Goal: Book appointment/travel/reservation

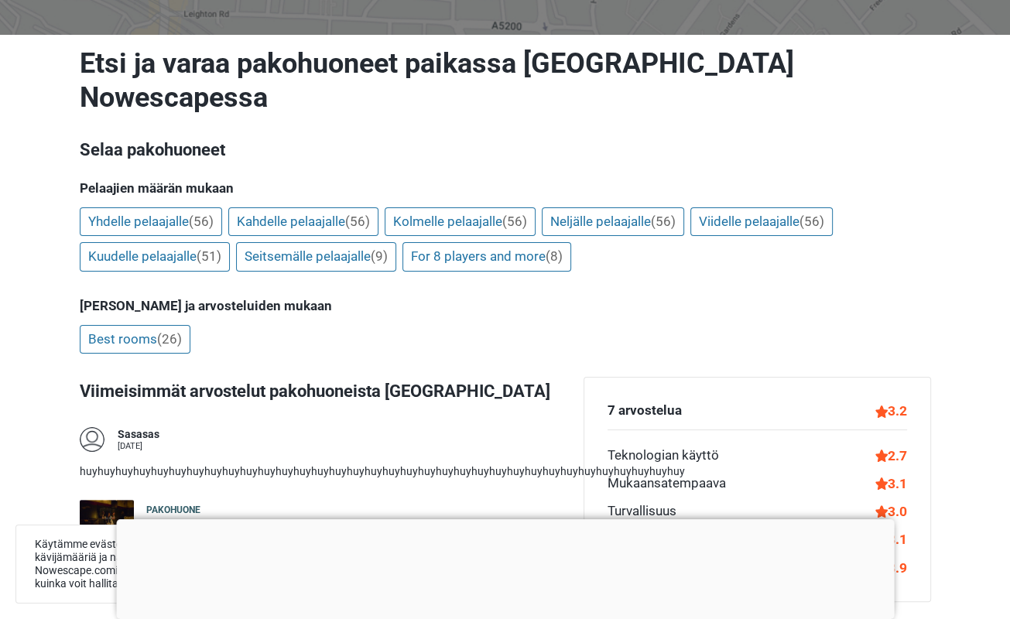
scroll to position [155, 0]
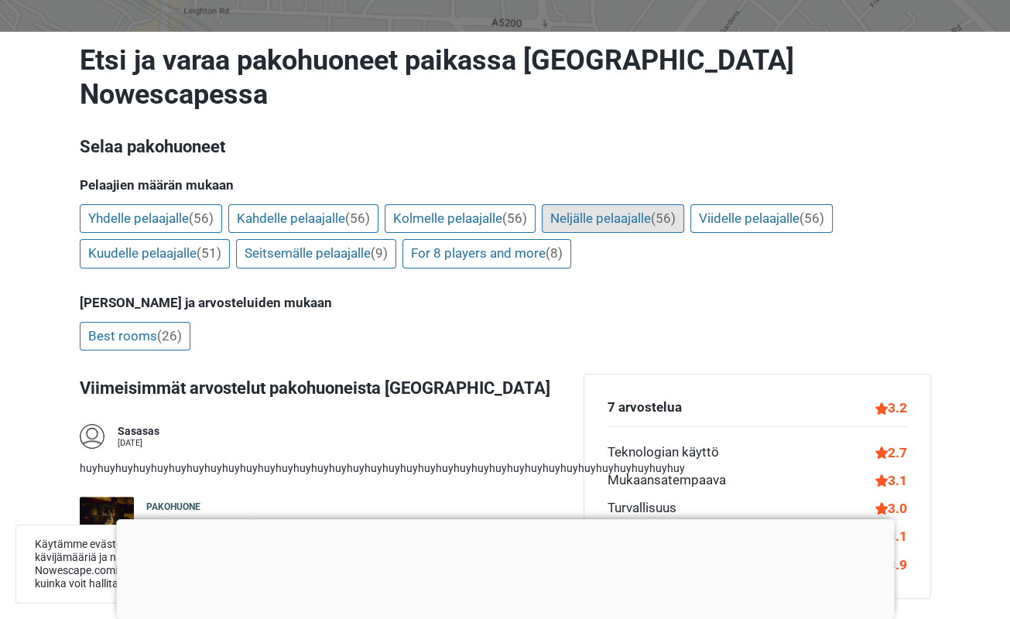
click at [603, 204] on link "Neljälle pelaajalle (56)" at bounding box center [613, 218] width 142 height 29
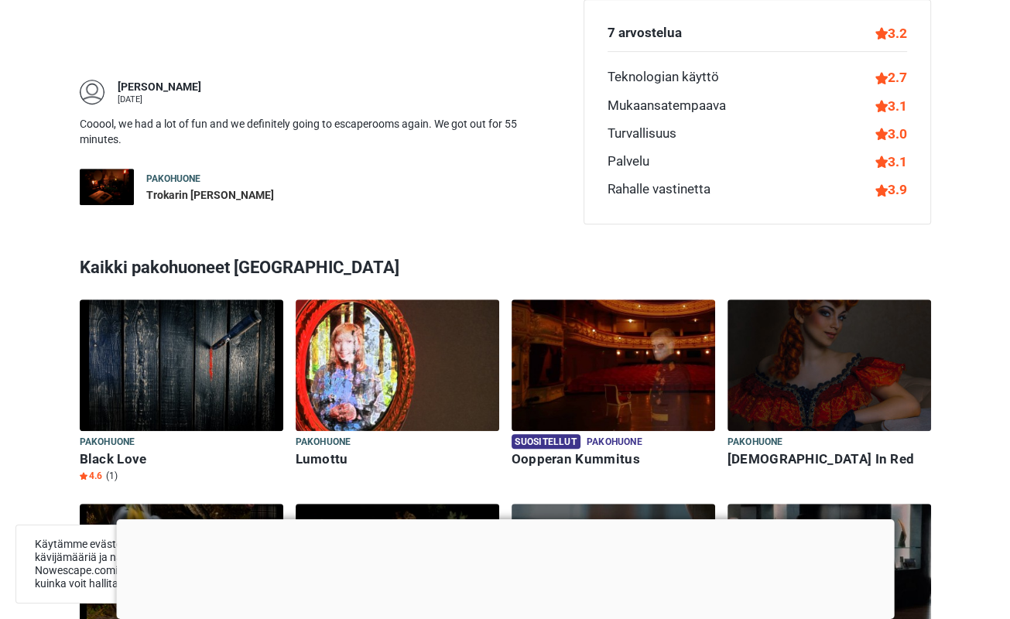
scroll to position [929, 0]
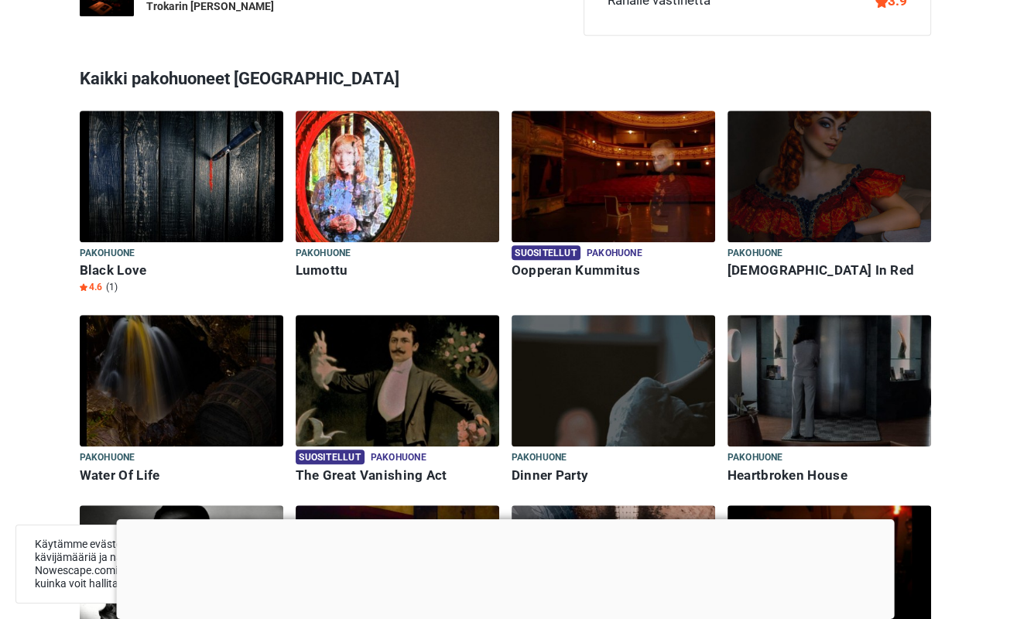
click at [600, 262] on h6 "Oopperan Kummitus" at bounding box center [614, 270] width 204 height 16
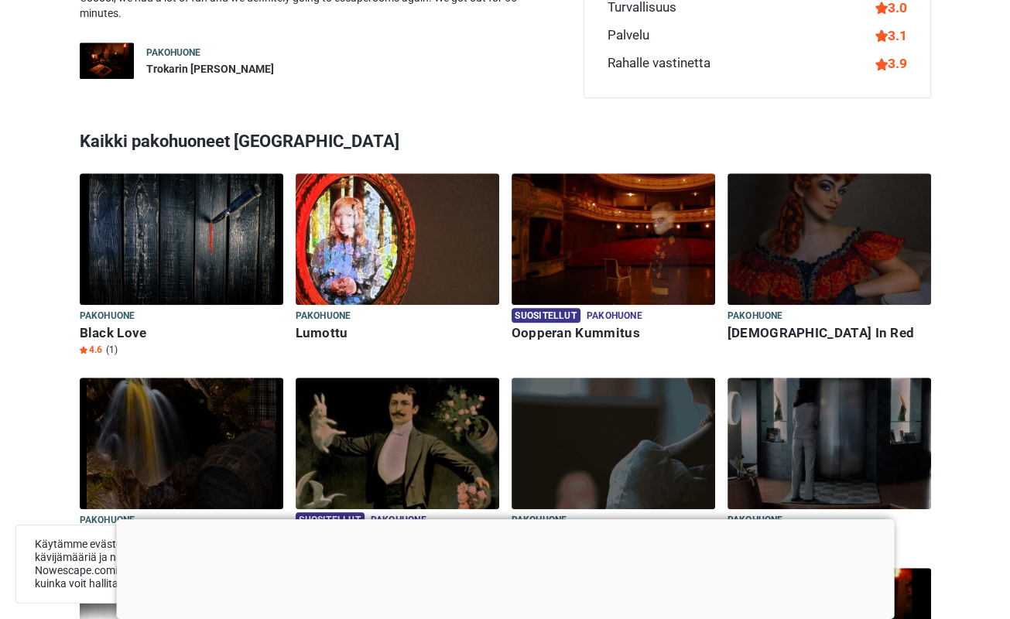
scroll to position [850, 0]
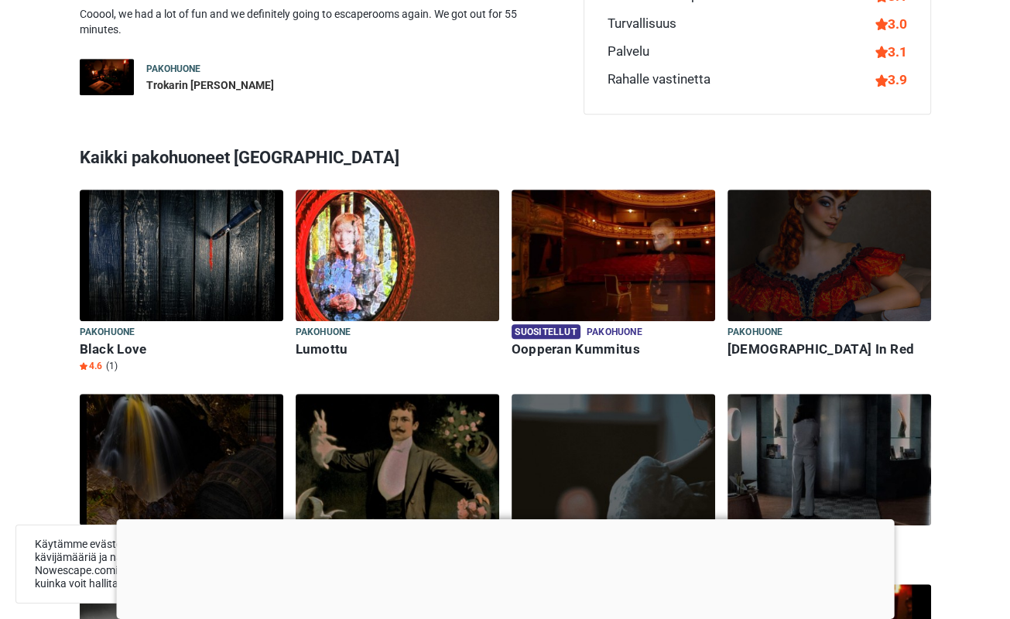
click at [158, 234] on img at bounding box center [182, 256] width 204 height 132
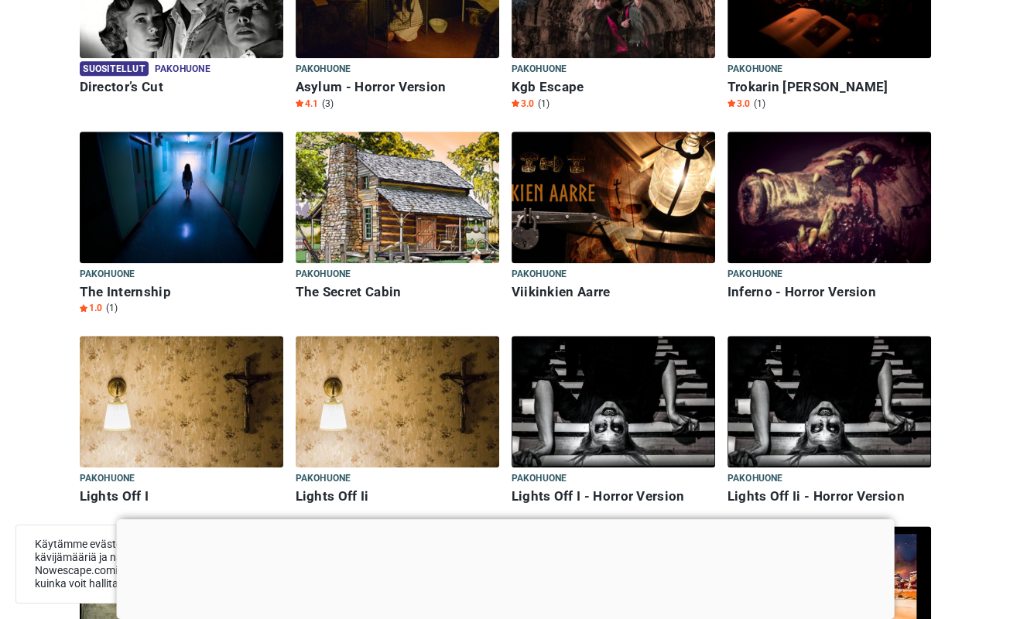
scroll to position [1546, 0]
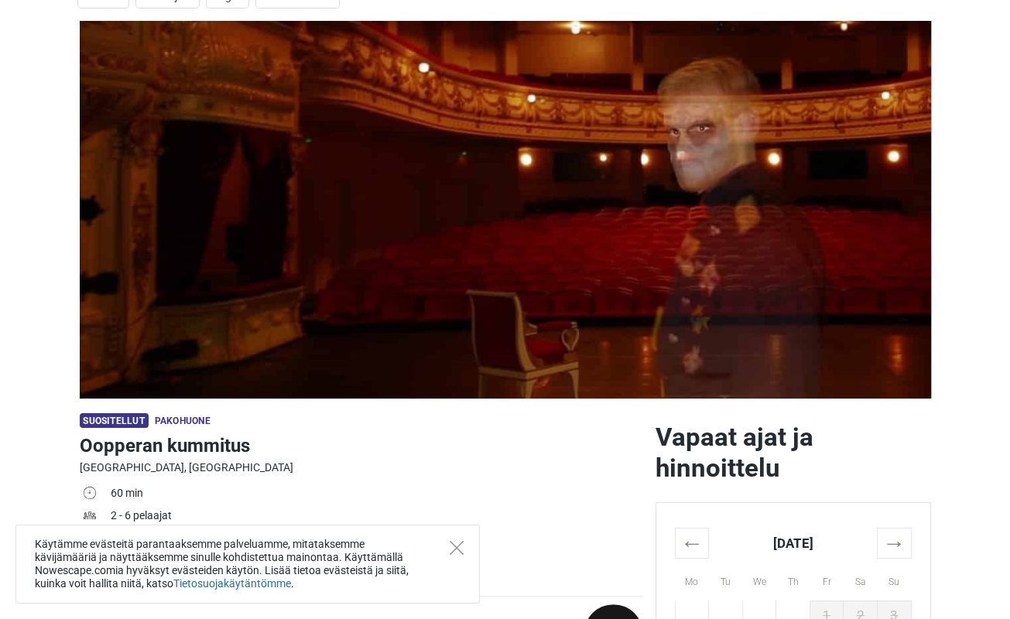
scroll to position [232, 0]
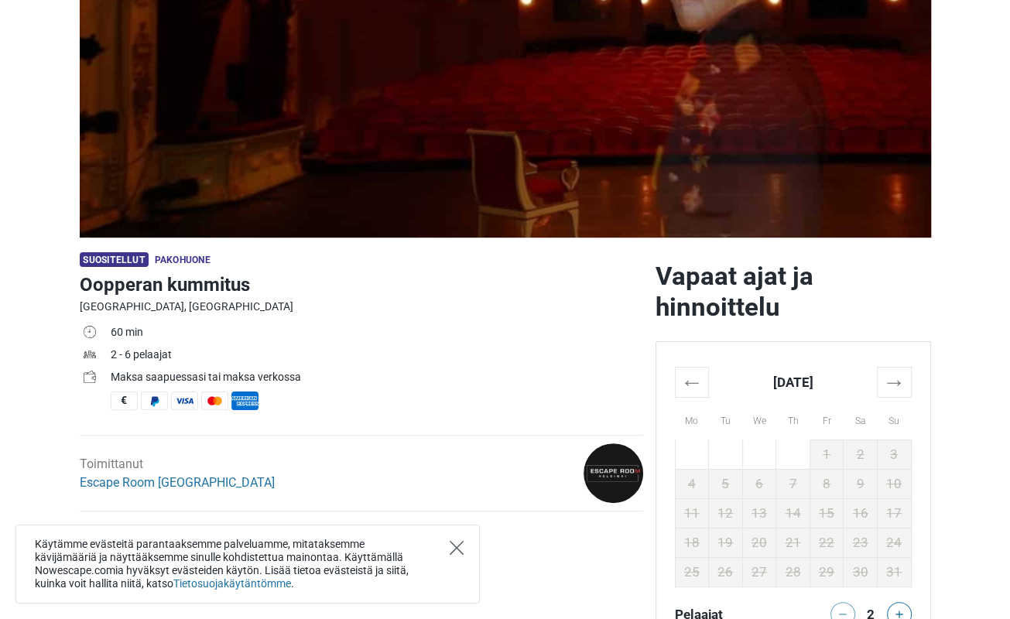
click at [455, 546] on icon "Close" at bounding box center [457, 548] width 14 height 14
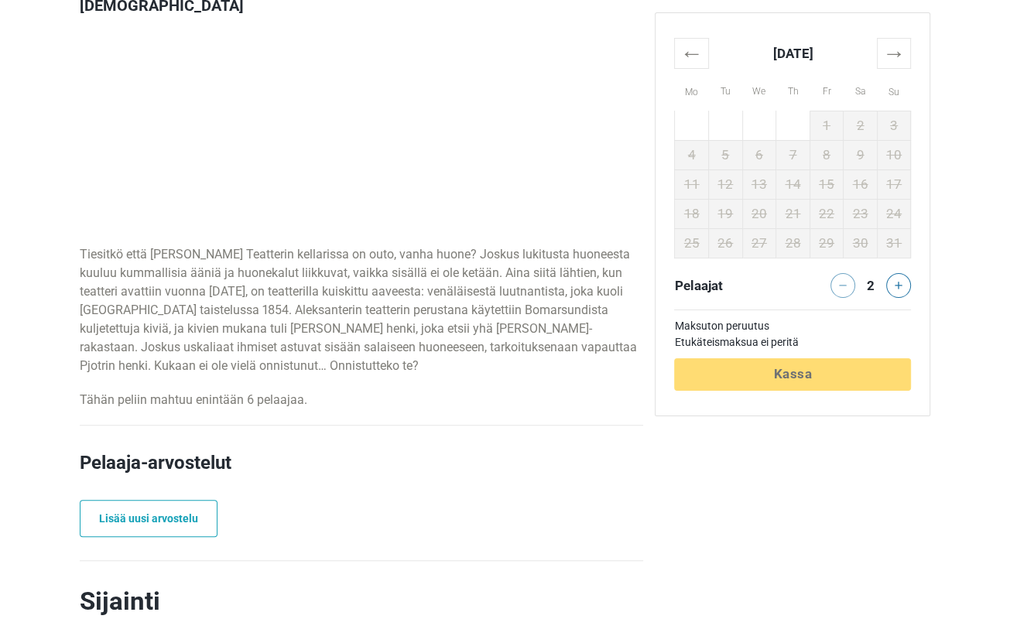
scroll to position [774, 0]
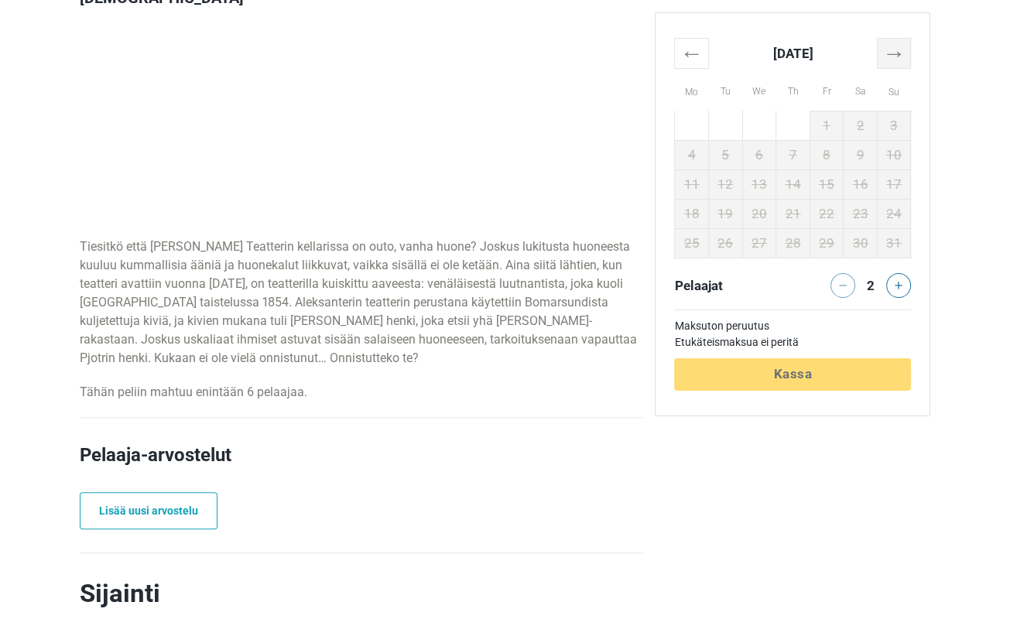
click at [887, 47] on th "→" at bounding box center [894, 53] width 34 height 30
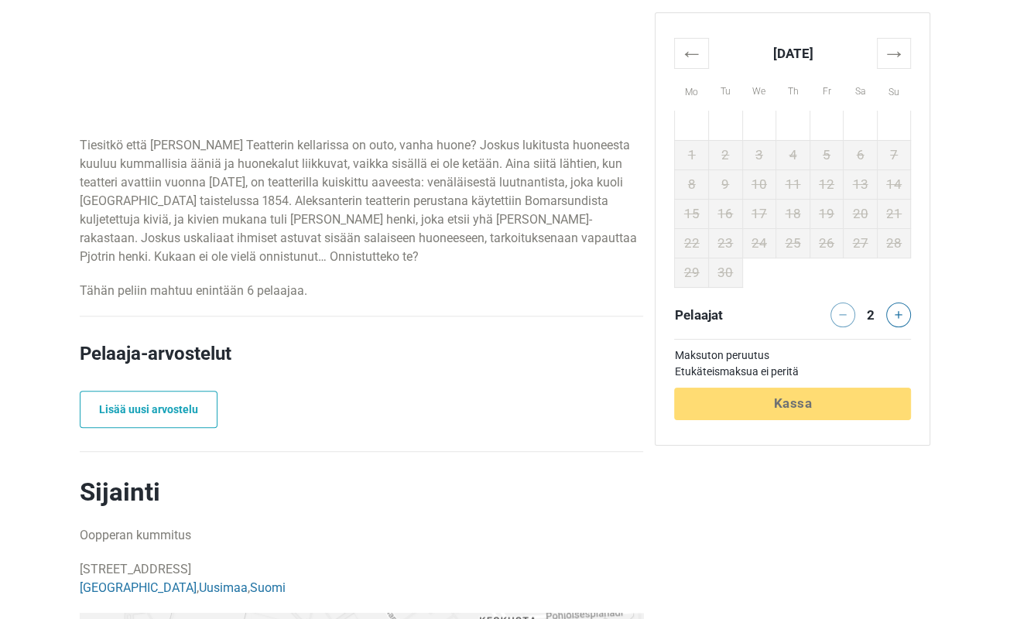
scroll to position [852, 0]
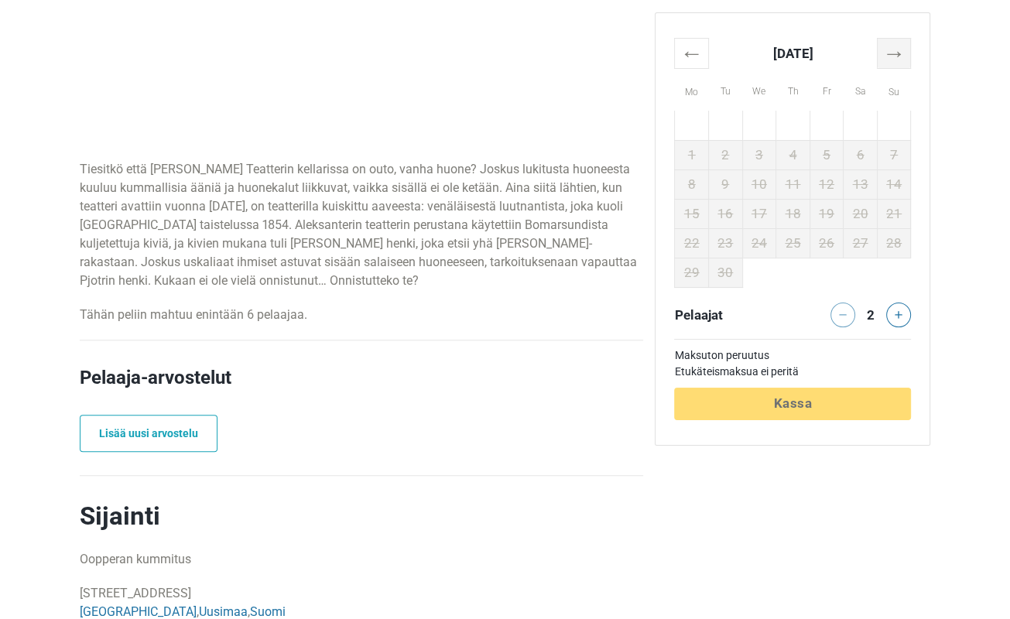
click at [900, 59] on th "→" at bounding box center [894, 53] width 34 height 30
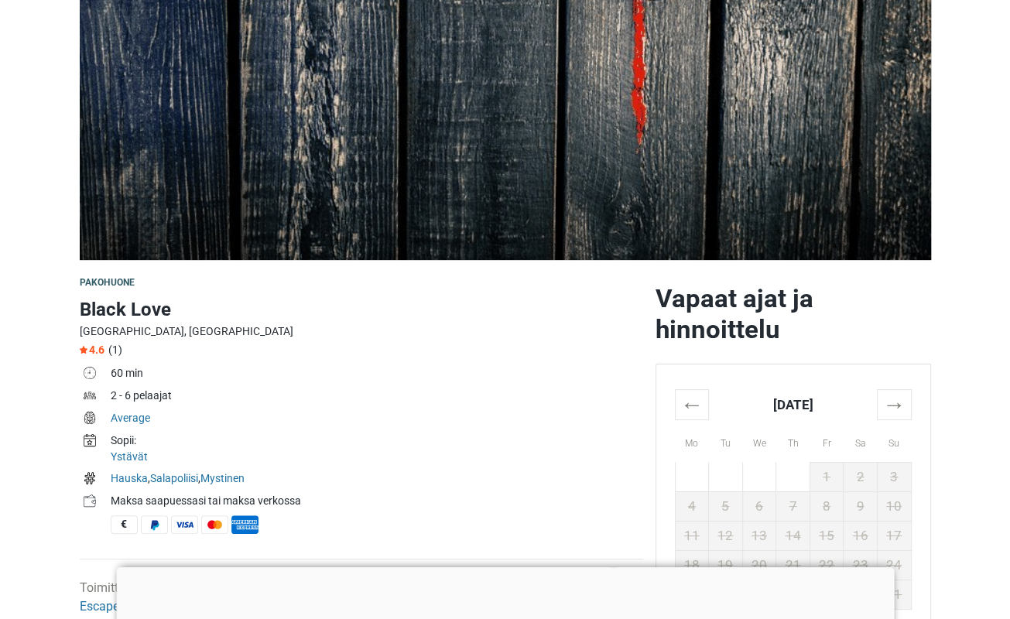
scroll to position [310, 0]
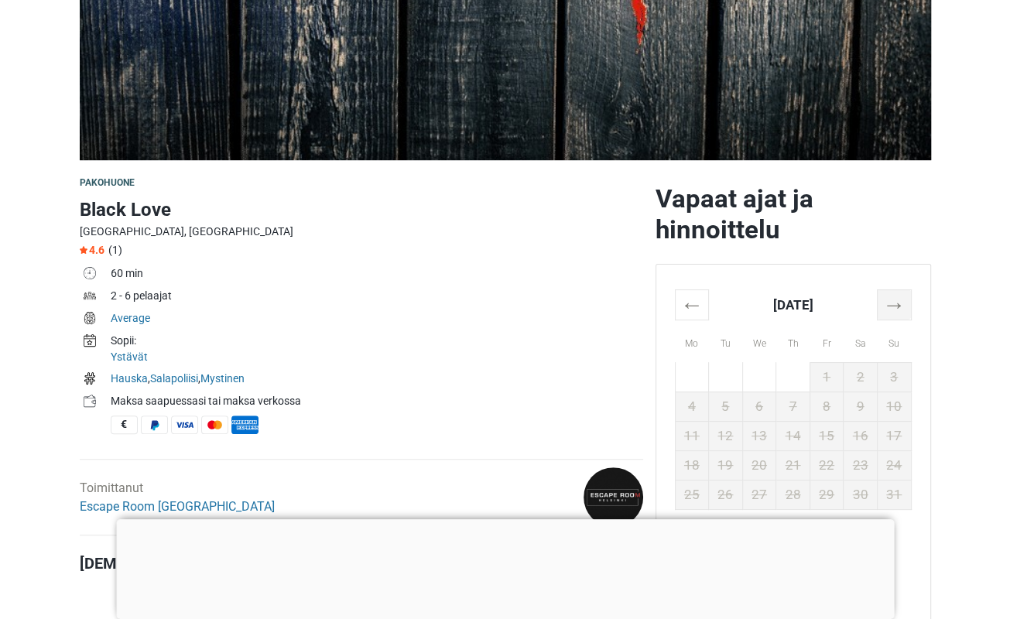
click at [890, 314] on th "→" at bounding box center [894, 305] width 34 height 30
click at [886, 310] on th "→" at bounding box center [894, 305] width 34 height 30
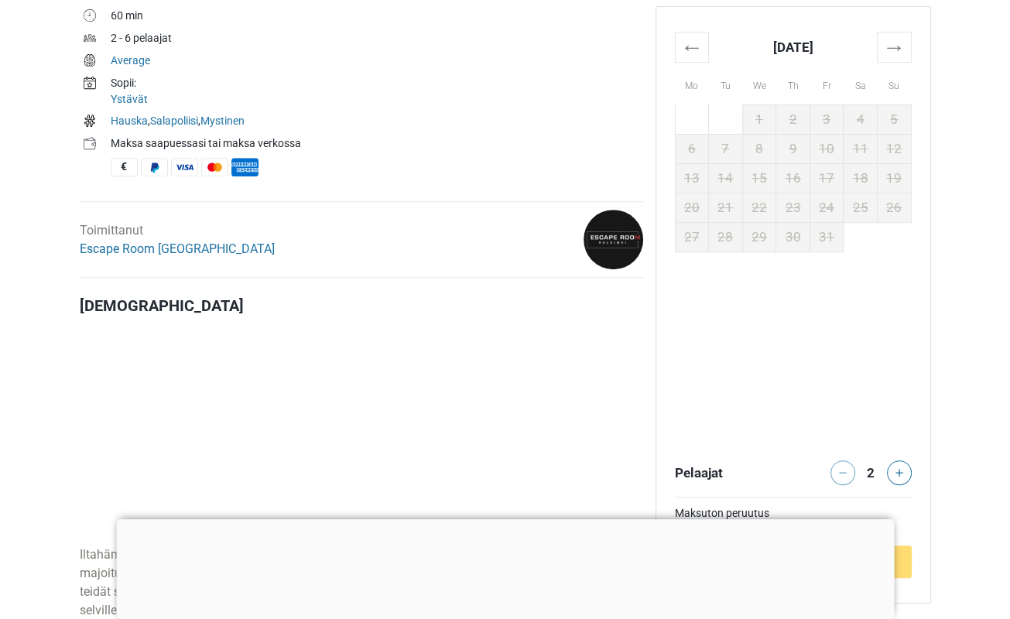
scroll to position [465, 0]
